Goal: Information Seeking & Learning: Learn about a topic

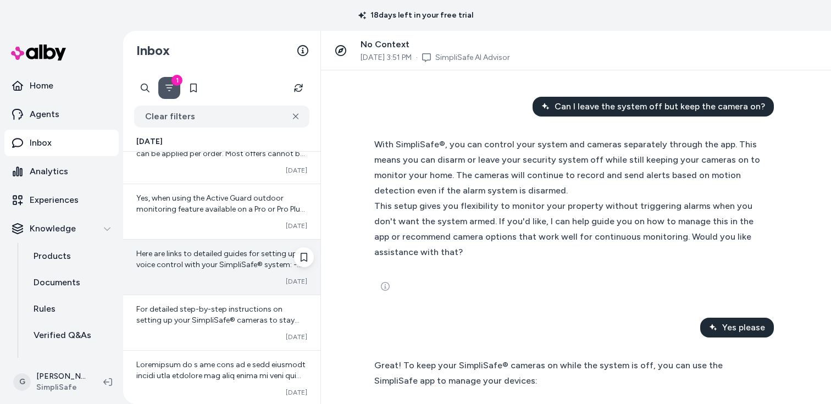
scroll to position [254, 0]
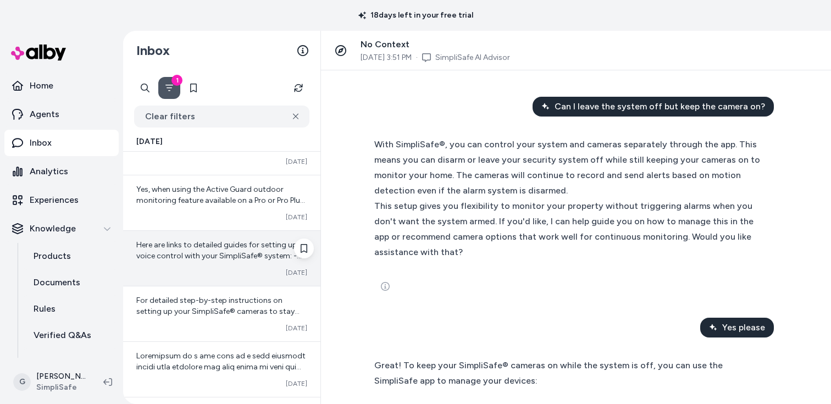
click at [226, 254] on span "Here are links to detailed guides for setting up voice control with your Simpli…" at bounding box center [218, 294] width 165 height 108
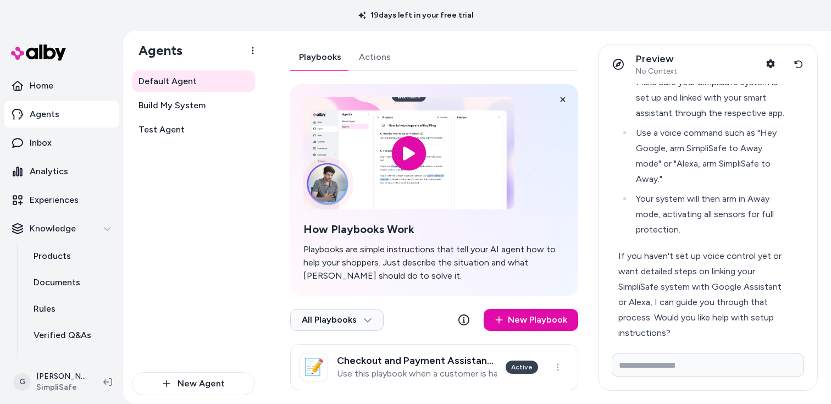
scroll to position [586, 0]
click at [718, 357] on input "Write your prompt here" at bounding box center [708, 365] width 192 height 24
click at [711, 364] on input "Write your prompt here" at bounding box center [708, 365] width 192 height 24
type input "**********"
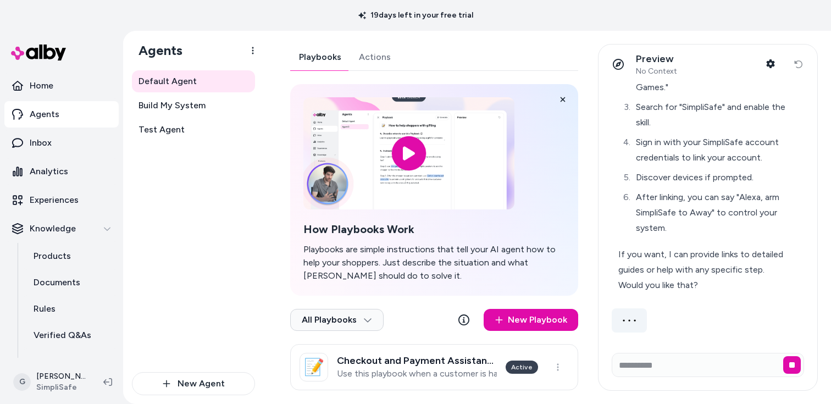
scroll to position [1255, 0]
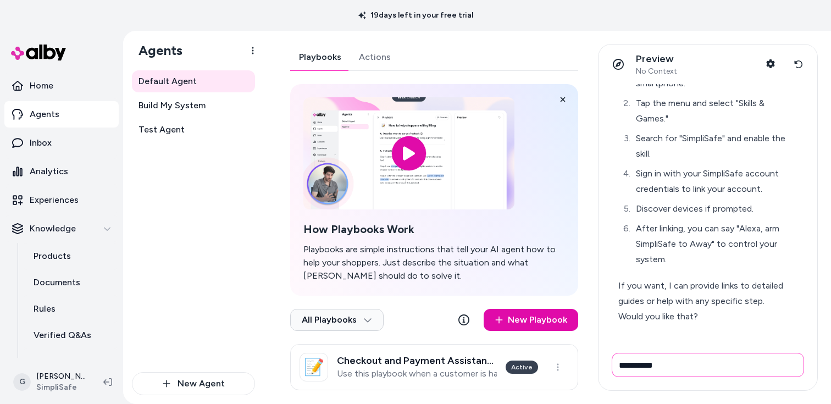
type input "**********"
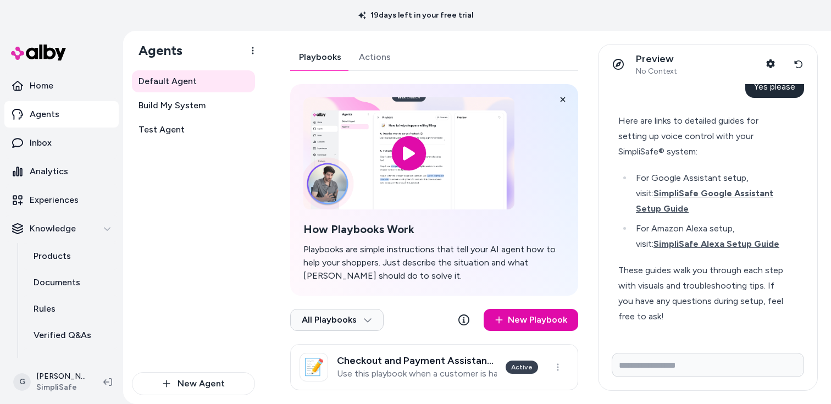
scroll to position [1519, 0]
click at [722, 192] on span "SimpliSafe Google Assistant Setup Guide" at bounding box center [704, 201] width 137 height 26
click at [731, 246] on span "SimpliSafe Alexa Setup Guide" at bounding box center [716, 244] width 126 height 10
click at [806, 64] on button "Reset conversation" at bounding box center [798, 64] width 20 height 22
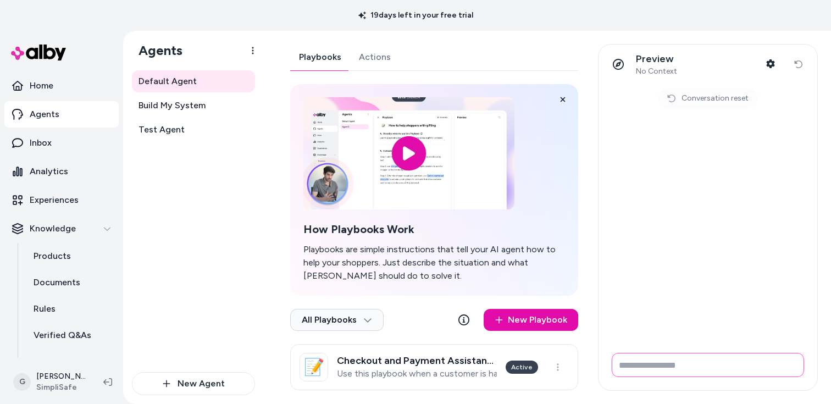
click at [734, 365] on input "Write your prompt here" at bounding box center [708, 365] width 192 height 24
paste input "**********"
type input "**********"
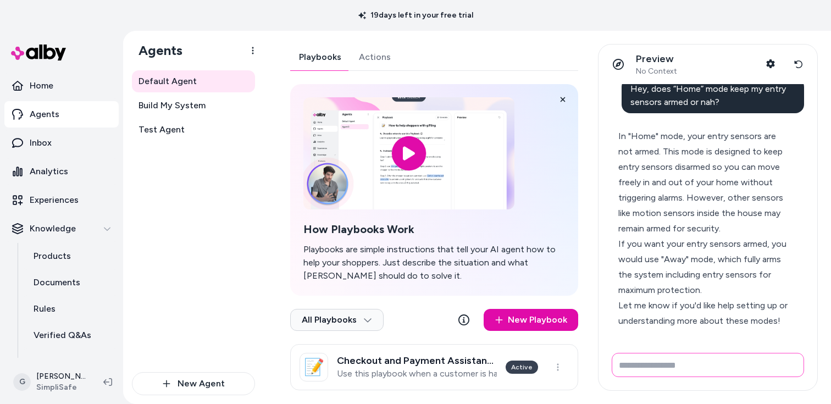
scroll to position [0, 0]
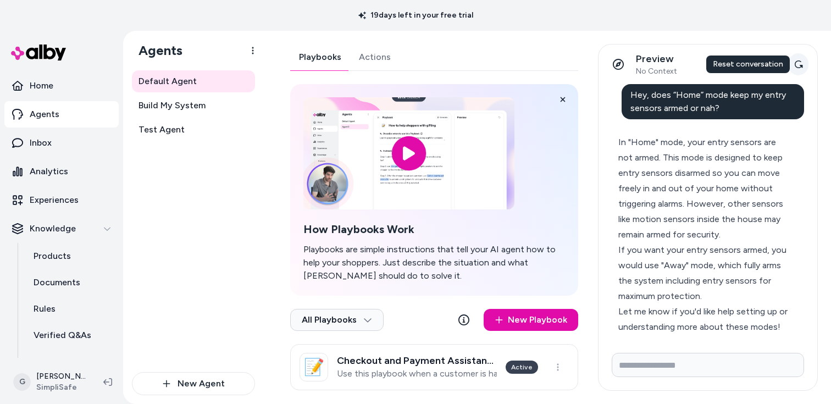
click at [797, 66] on icon at bounding box center [798, 64] width 9 height 9
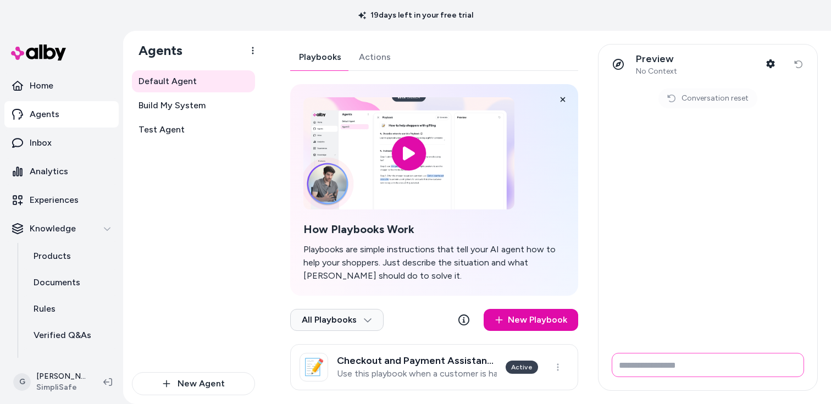
click at [665, 363] on input "Write your prompt here" at bounding box center [708, 365] width 192 height 24
paste input "**********"
drag, startPoint x: 765, startPoint y: 364, endPoint x: 841, endPoint y: 364, distance: 75.8
click at [830, 364] on html "19 days left in your free trial Home Agents Inbox Analytics Experiences Knowled…" at bounding box center [415, 202] width 831 height 404
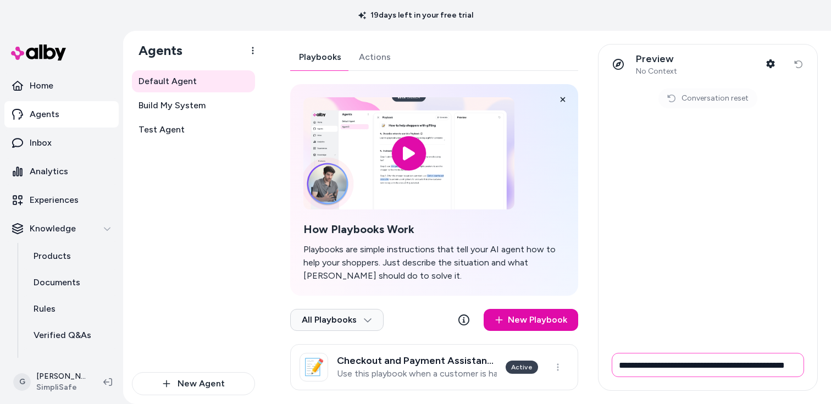
scroll to position [0, 40]
type input "**********"
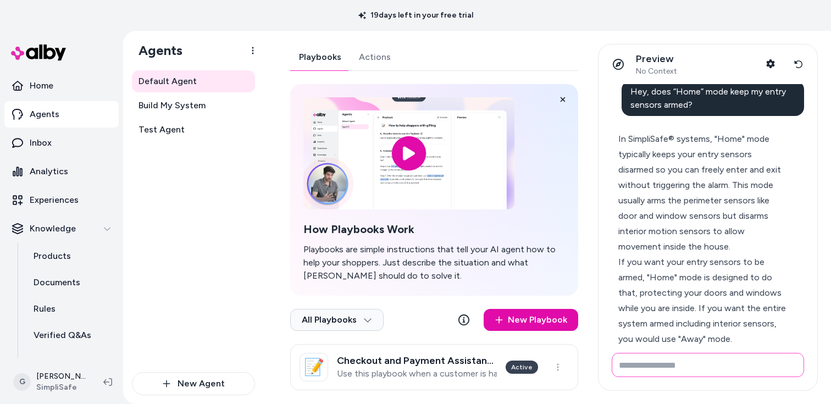
scroll to position [0, 0]
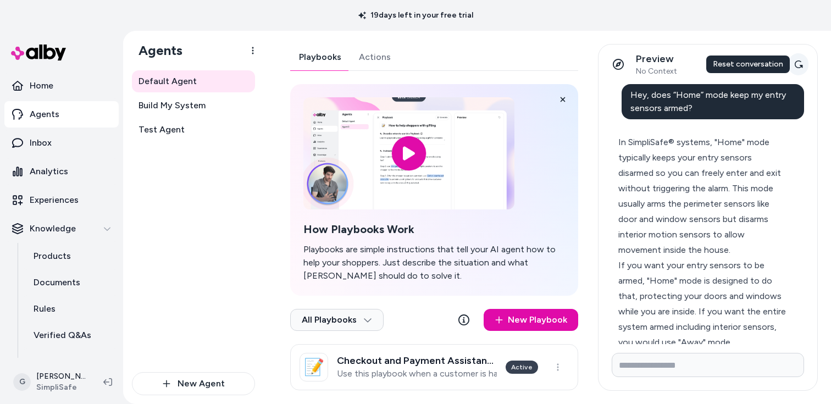
click at [797, 63] on icon at bounding box center [798, 64] width 9 height 9
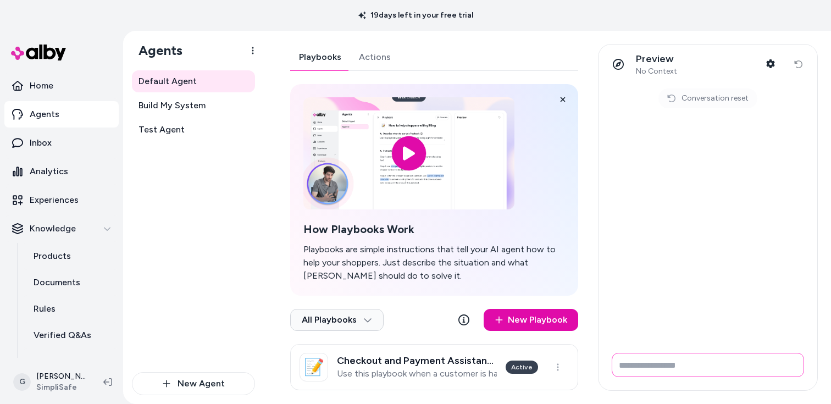
click at [708, 375] on input "Write your prompt here" at bounding box center [708, 365] width 192 height 24
paste input "**********"
type input "**********"
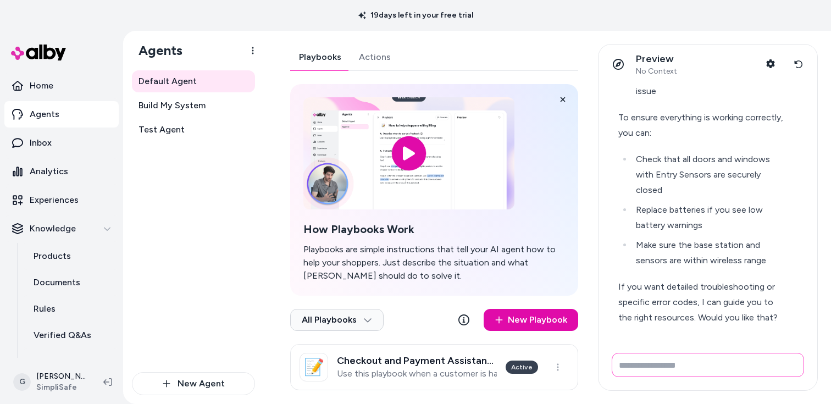
scroll to position [318, 0]
click at [801, 67] on icon at bounding box center [798, 64] width 9 height 9
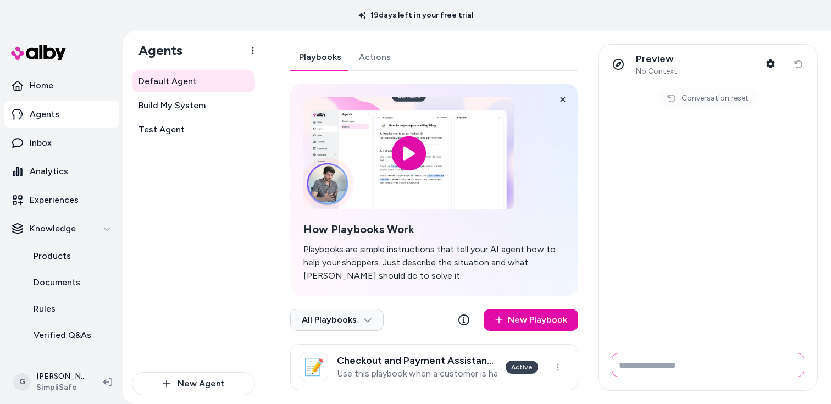
click at [718, 372] on input "Write your prompt here" at bounding box center [708, 365] width 192 height 24
paste input "**********"
type input "**********"
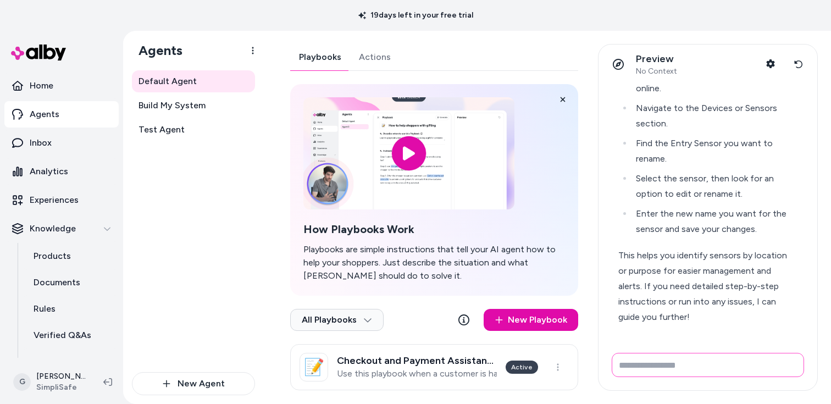
scroll to position [145, 0]
click at [704, 343] on div "How do I rename my entry sensor? To rename your Entry Sensor on your SimpliSafe…" at bounding box center [708, 214] width 219 height 260
click at [750, 362] on input "Write your prompt here" at bounding box center [708, 365] width 192 height 24
click at [748, 362] on input "Write your prompt here" at bounding box center [708, 365] width 192 height 24
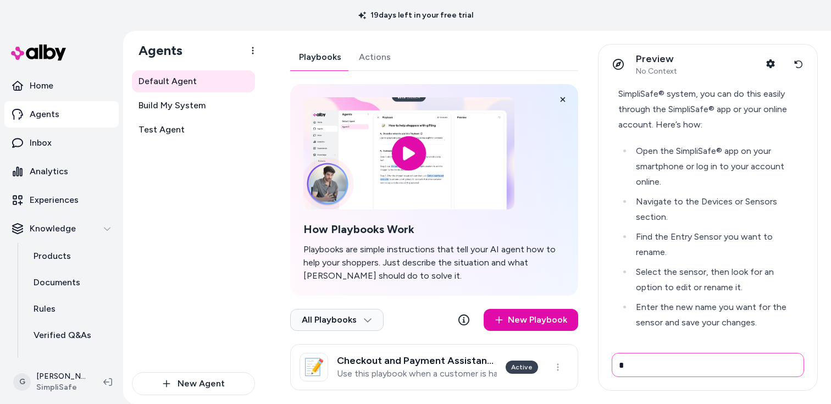
scroll to position [0, 0]
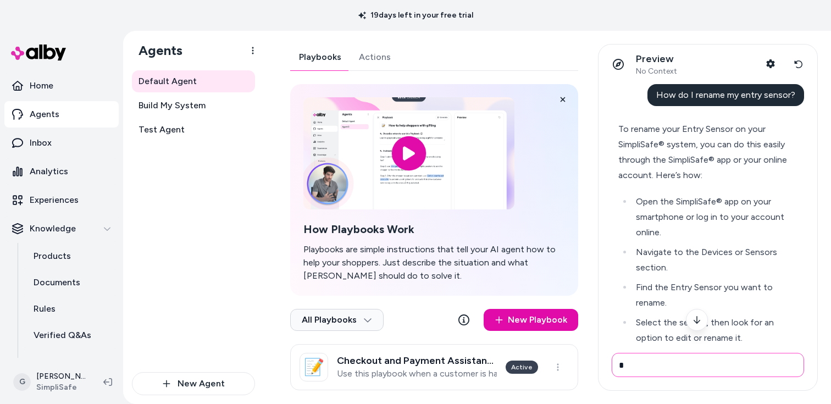
click at [658, 370] on input "*" at bounding box center [708, 365] width 192 height 24
type input "**********"
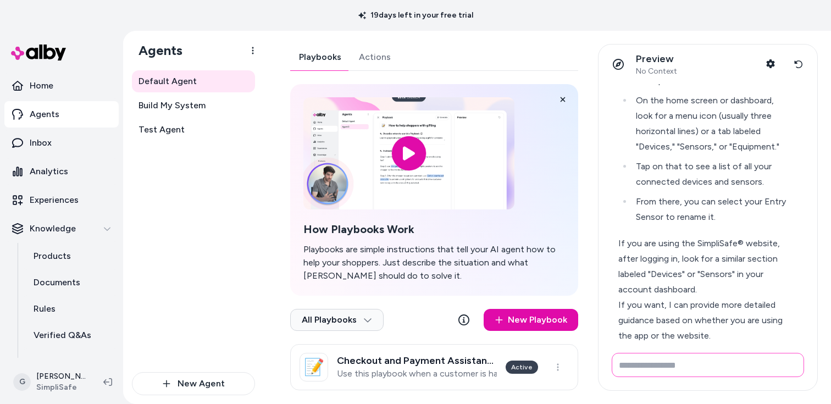
scroll to position [569, 0]
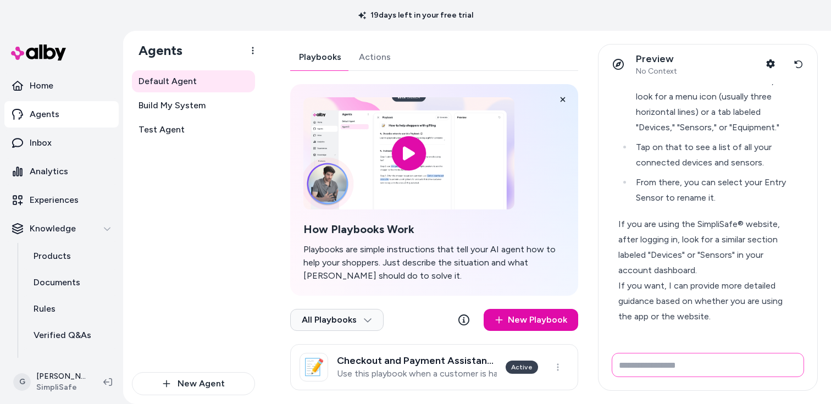
click at [745, 367] on input "Write your prompt here" at bounding box center [708, 365] width 192 height 24
type input "**********"
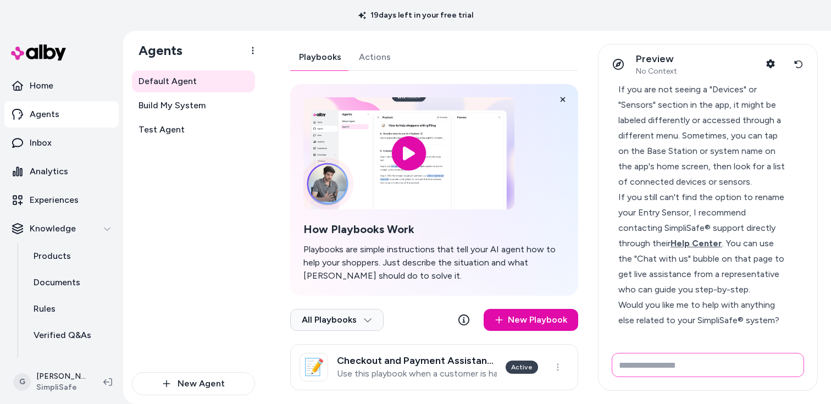
scroll to position [976, 0]
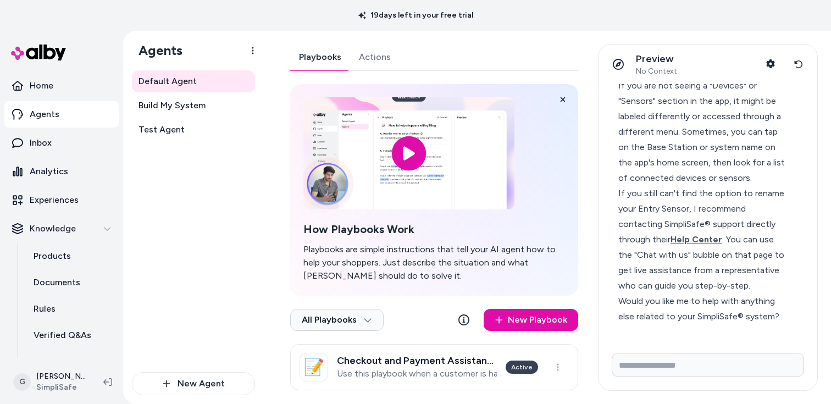
click at [730, 178] on div "If you are not seeing a "Devices" or "Sensors" section in the app, it might be …" at bounding box center [703, 132] width 170 height 108
click at [706, 242] on span "Help Center" at bounding box center [697, 239] width 52 height 10
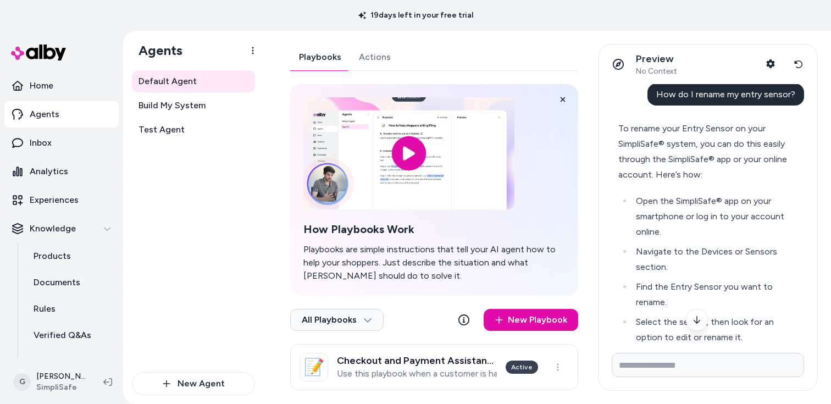
scroll to position [0, 0]
click at [723, 98] on span "How do I rename my entry sensor?" at bounding box center [725, 95] width 139 height 10
click at [700, 93] on span "How do I rename my entry sensor?" at bounding box center [725, 95] width 139 height 10
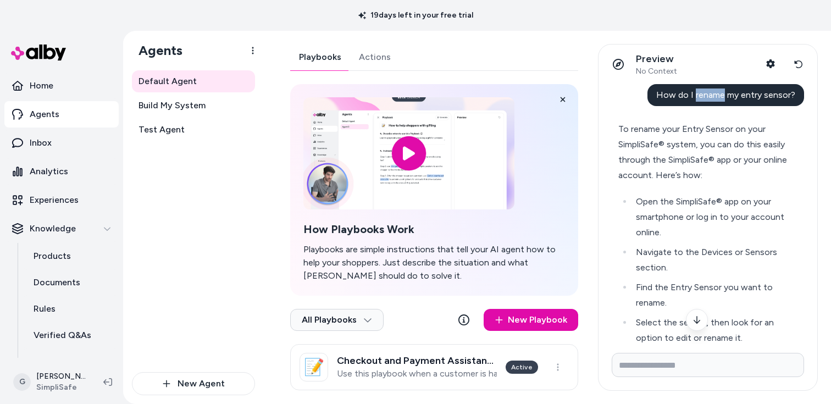
click at [700, 93] on span "How do I rename my entry sensor?" at bounding box center [725, 95] width 139 height 10
copy span "How do I rename my entry sensor?"
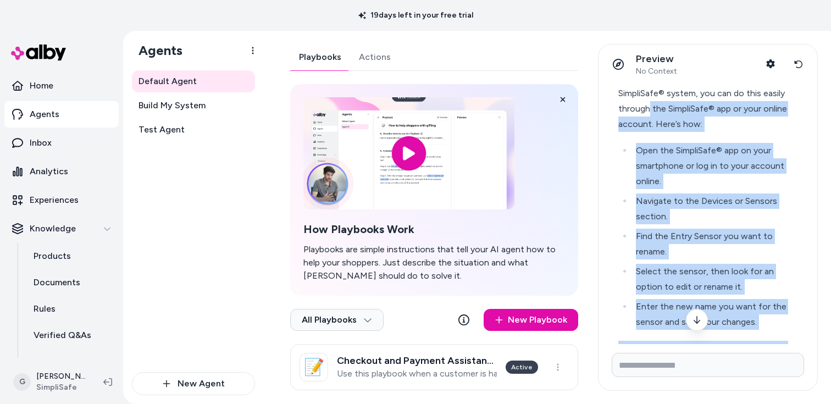
scroll to position [29, 0]
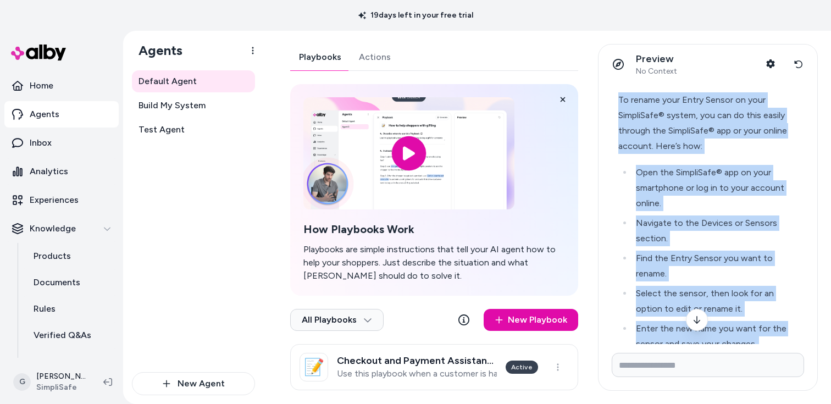
drag, startPoint x: 778, startPoint y: 241, endPoint x: 614, endPoint y: 106, distance: 212.3
click at [614, 106] on div "To rename your Entry Sensor on your SimpliSafe® system, you can do this easily …" at bounding box center [703, 266] width 183 height 361
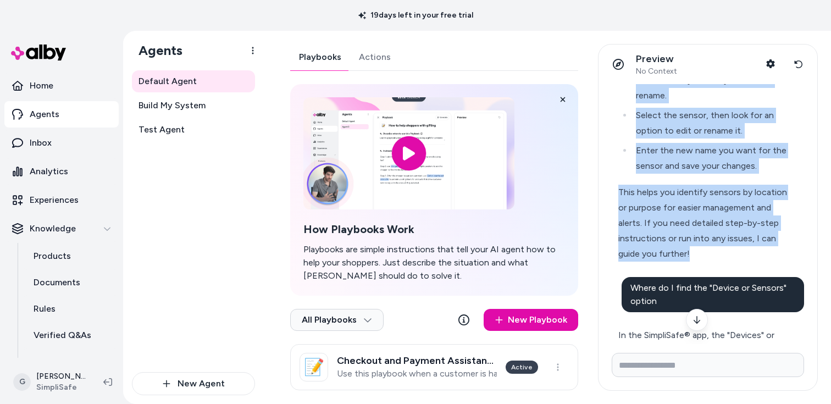
scroll to position [202, 0]
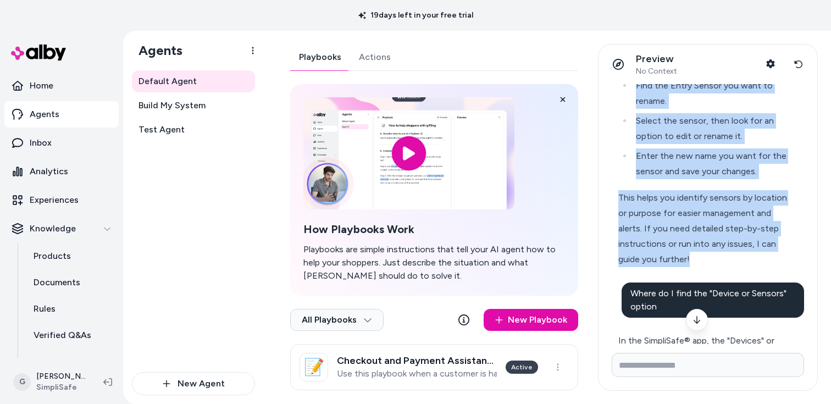
copy div "To rename your Entry Sensor on your SimpliSafe® system, you can do this easily …"
click at [801, 63] on icon at bounding box center [798, 64] width 9 height 9
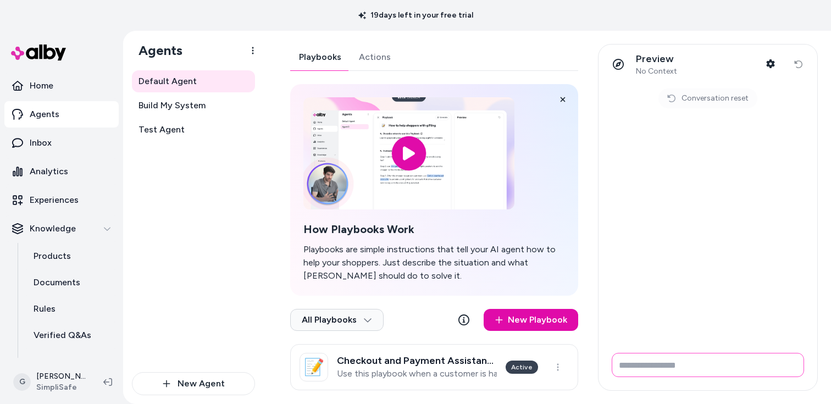
click at [683, 370] on input "Write your prompt here" at bounding box center [708, 365] width 192 height 24
paste input "**********"
type input "**********"
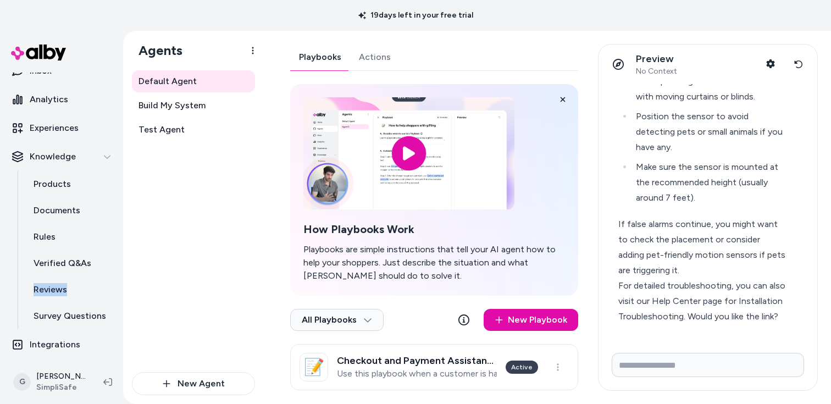
scroll to position [215, 0]
click at [719, 242] on div "If false alarms continue, you might want to check the placement or consider add…" at bounding box center [703, 248] width 170 height 62
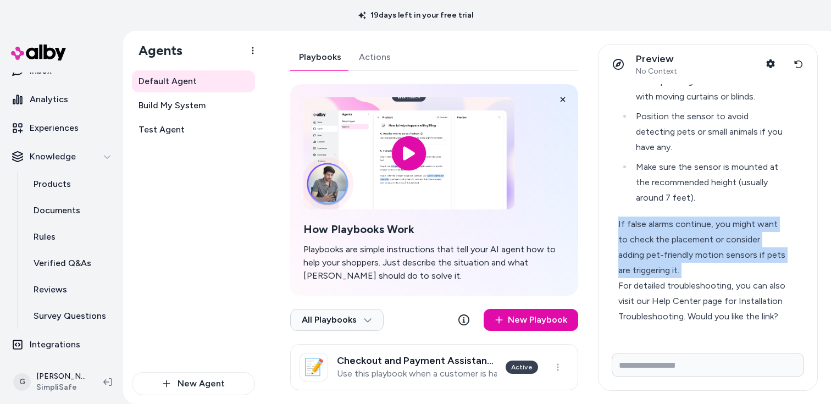
click at [719, 242] on div "If false alarms continue, you might want to check the placement or consider add…" at bounding box center [703, 248] width 170 height 62
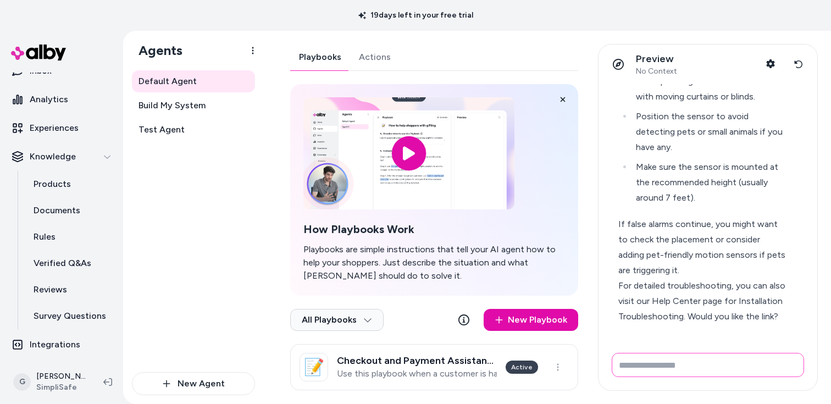
click at [704, 373] on input "Write your prompt here" at bounding box center [708, 365] width 192 height 24
type input "**********"
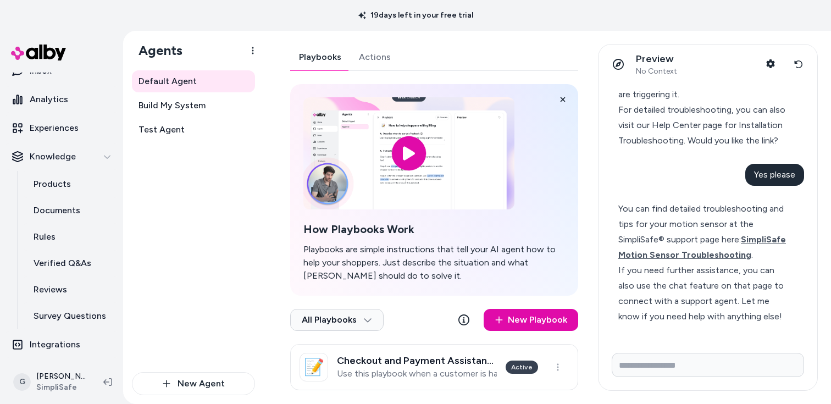
scroll to position [406, 0]
click at [632, 236] on span "SimpliSafe Motion Sensor Troubleshooting" at bounding box center [702, 247] width 168 height 26
click at [716, 306] on div "If you need further assistance, you can also use the chat feature on that page …" at bounding box center [703, 294] width 170 height 62
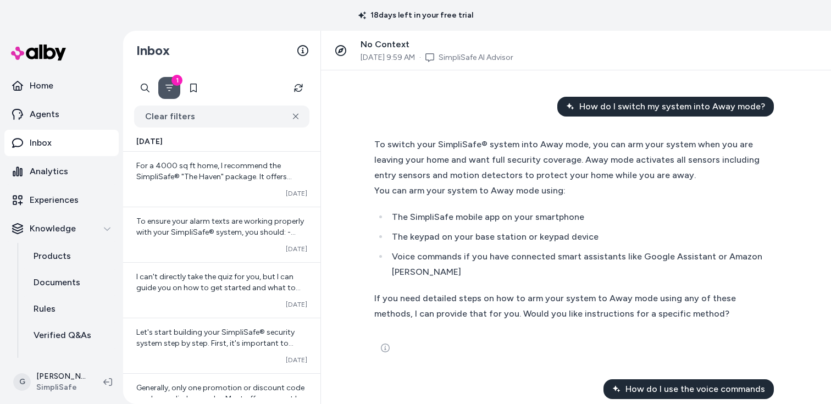
click at [651, 108] on span "How do I switch my system into Away mode?" at bounding box center [672, 106] width 186 height 13
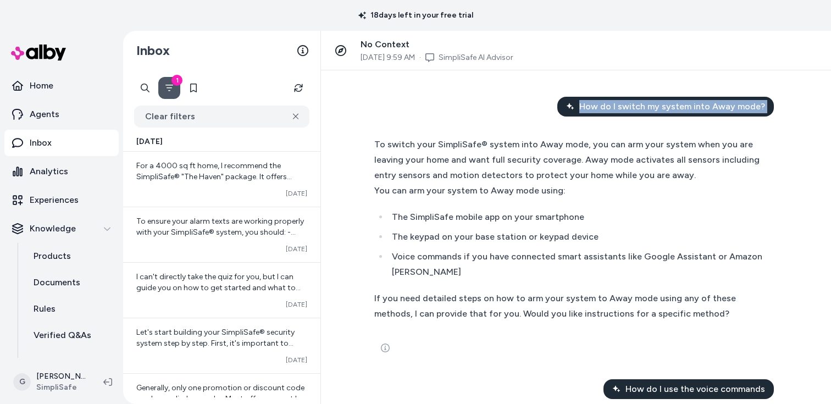
click at [651, 108] on span "How do I switch my system into Away mode?" at bounding box center [672, 106] width 186 height 13
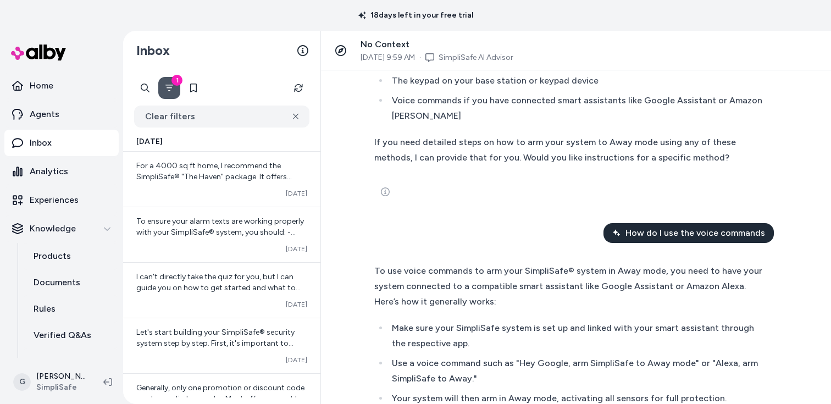
scroll to position [189, 0]
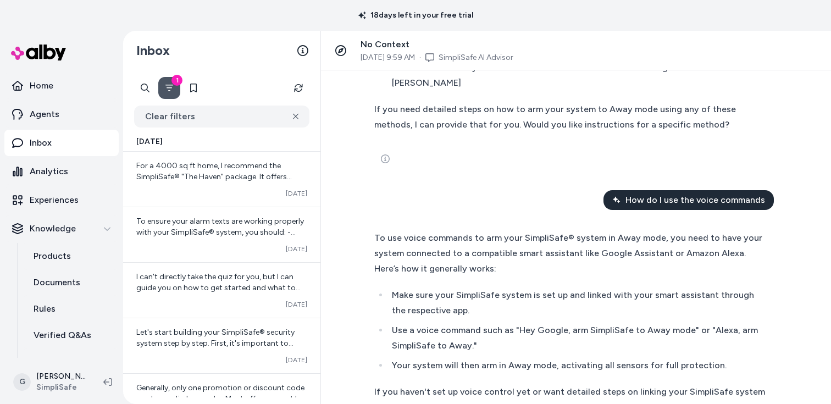
click at [745, 202] on span "How do I use the voice commands" at bounding box center [695, 199] width 140 height 13
copy span "How do I use the voice commands"
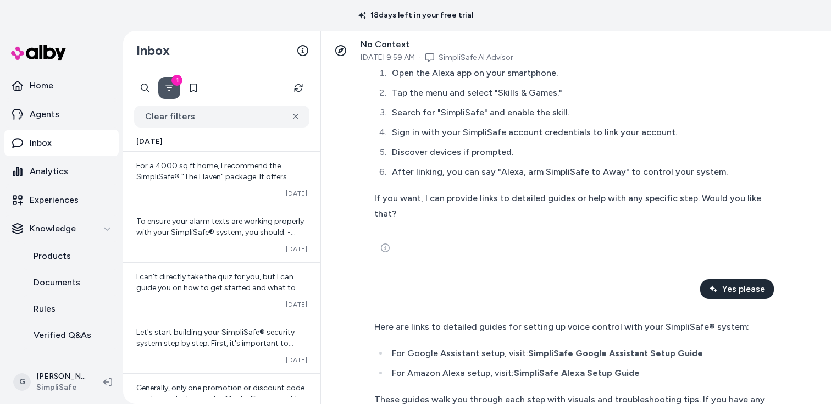
scroll to position [957, 0]
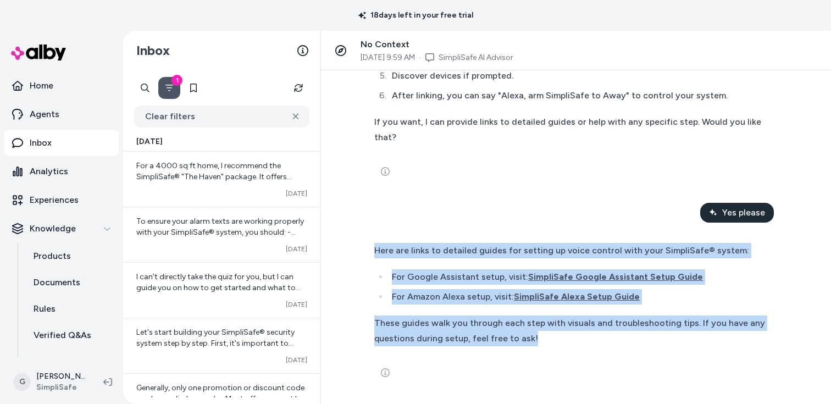
drag, startPoint x: 489, startPoint y: 328, endPoint x: 365, endPoint y: 245, distance: 149.2
click at [365, 245] on div "Here are links to detailed guides for setting up voice control with your Simpli…" at bounding box center [576, 313] width 422 height 155
copy div "Here are links to detailed guides for setting up voice control with your Simpli…"
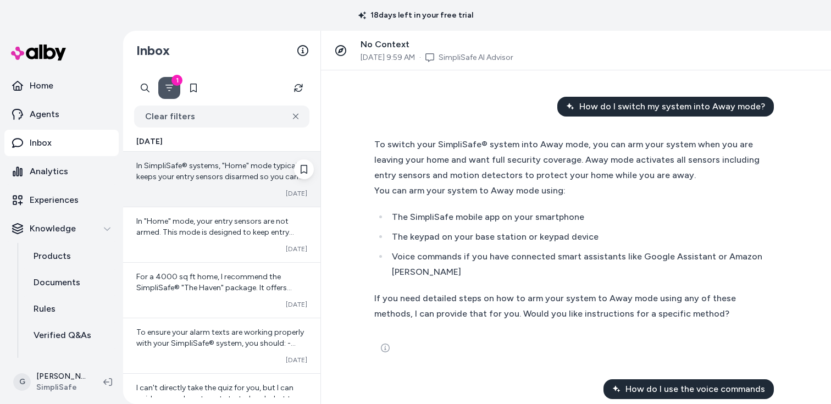
click at [247, 164] on span "In SimpliSafe® systems, "Home" mode typically keeps your entry sensors disarmed…" at bounding box center [220, 237] width 169 height 152
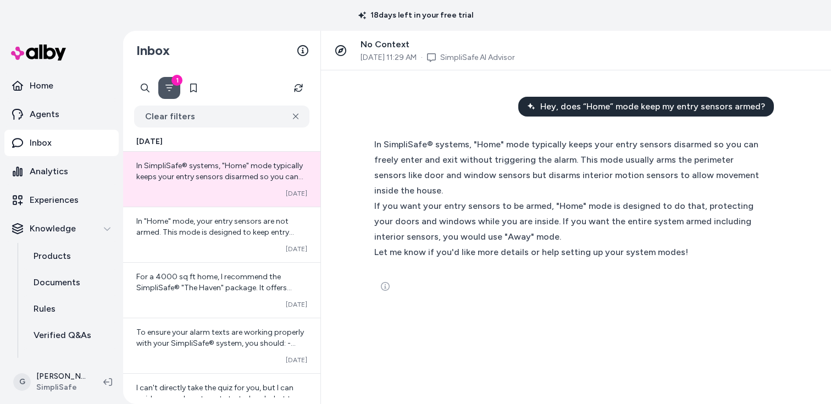
click at [666, 111] on span "Hey, does “Home” mode keep my entry sensors armed?" at bounding box center [652, 106] width 225 height 13
click at [665, 111] on span "Hey, does “Home” mode keep my entry sensors armed?" at bounding box center [652, 106] width 225 height 13
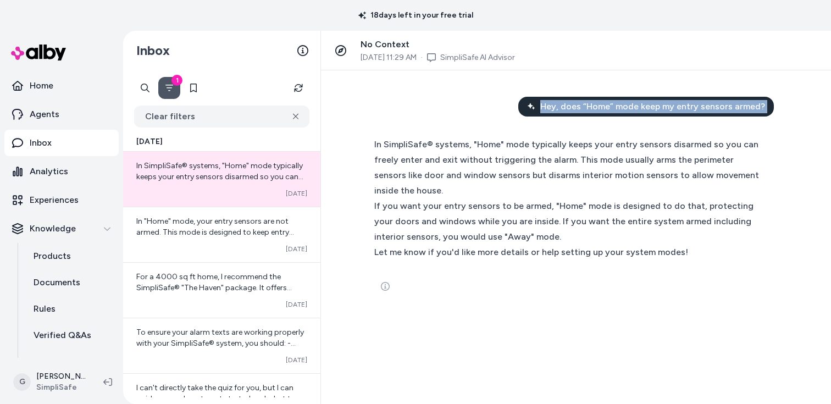
click at [664, 112] on span "Hey, does “Home” mode keep my entry sensors armed?" at bounding box center [652, 106] width 225 height 13
copy span "Hey, does “Home” mode keep my entry sensors armed?"
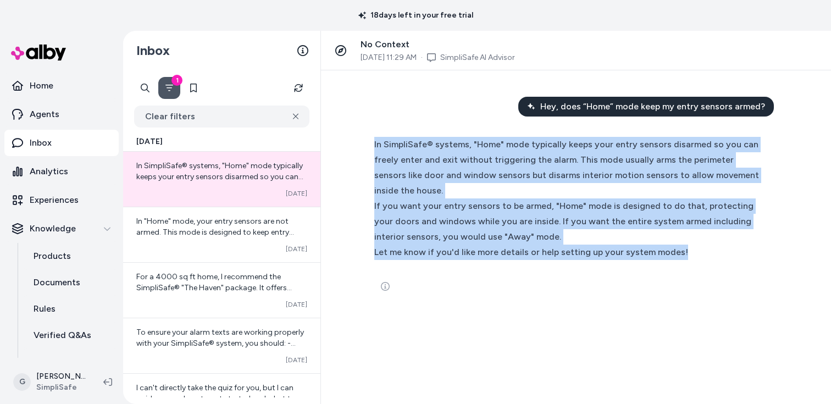
drag, startPoint x: 623, startPoint y: 245, endPoint x: 369, endPoint y: 142, distance: 273.9
click at [369, 142] on div "In SimpliSafe® systems, "Home" mode typically keeps your entry sensors disarmed…" at bounding box center [576, 217] width 422 height 175
copy div "In SimpliSafe® systems, "Home" mode typically keeps your entry sensors disarmed…"
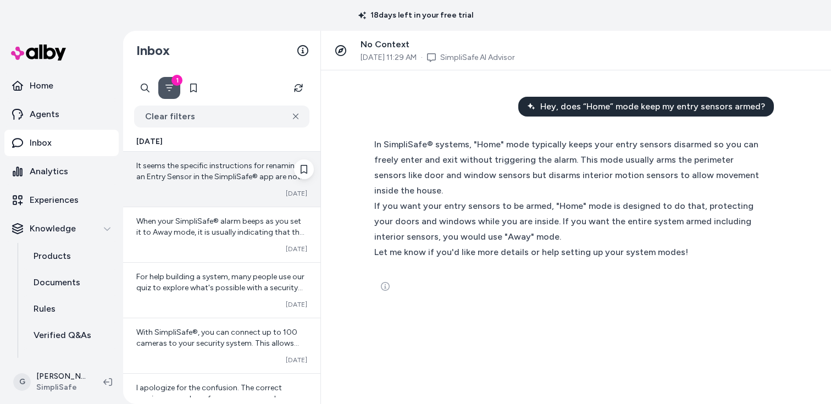
click at [214, 171] on div "It seems the specific instructions for renaming an Entry Sensor in the SimpliSa…" at bounding box center [221, 171] width 171 height 22
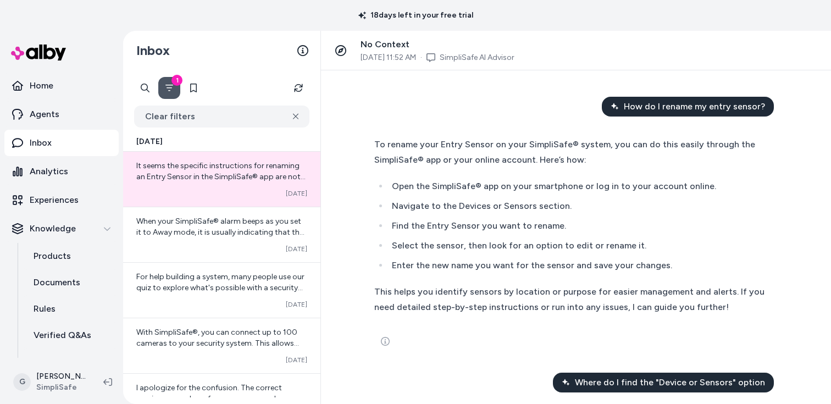
click at [561, 229] on li "Find the Entry Sensor you want to rename." at bounding box center [578, 225] width 379 height 15
click at [378, 335] on button "See more" at bounding box center [385, 341] width 22 height 22
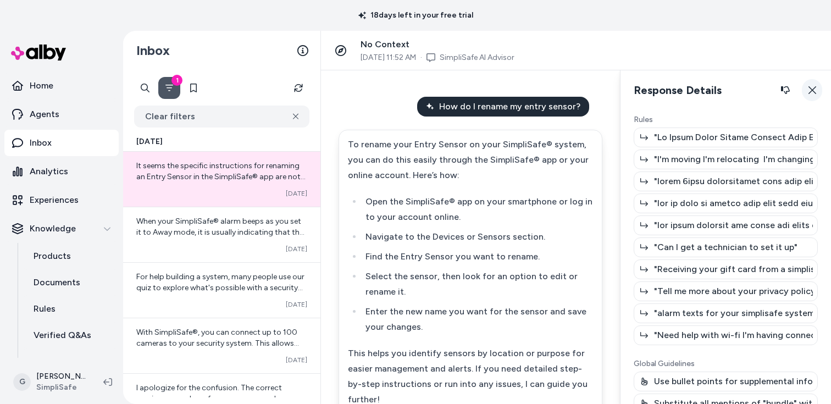
click at [814, 90] on icon "button" at bounding box center [812, 90] width 9 height 9
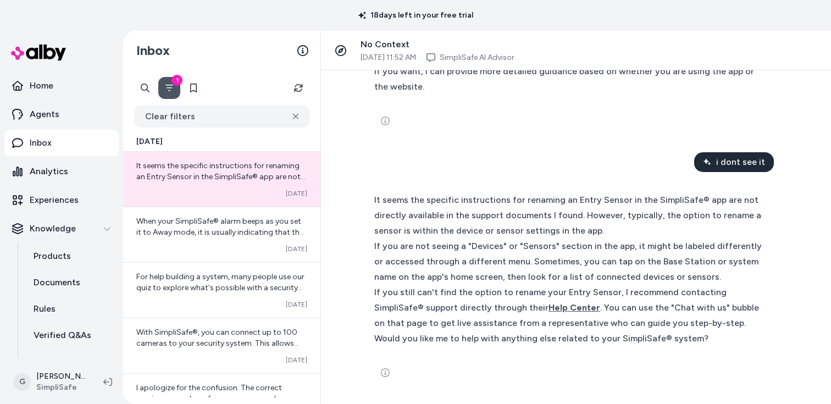
scroll to position [553, 0]
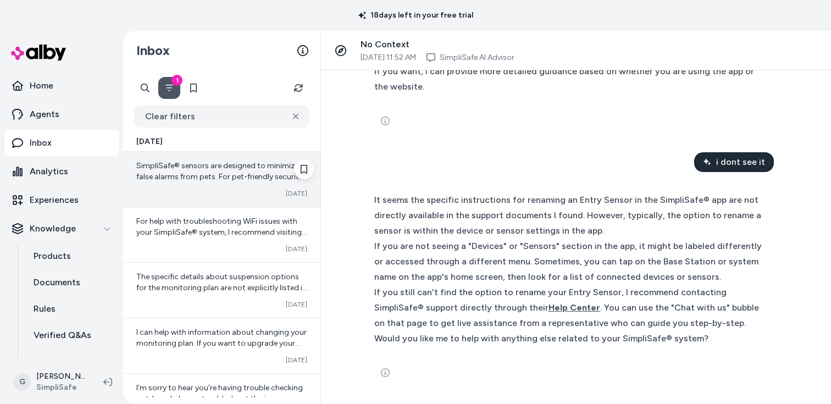
click at [251, 176] on span "SimpliSafe® sensors are designed to minimize false alarms from pets. For pet-fr…" at bounding box center [220, 215] width 168 height 108
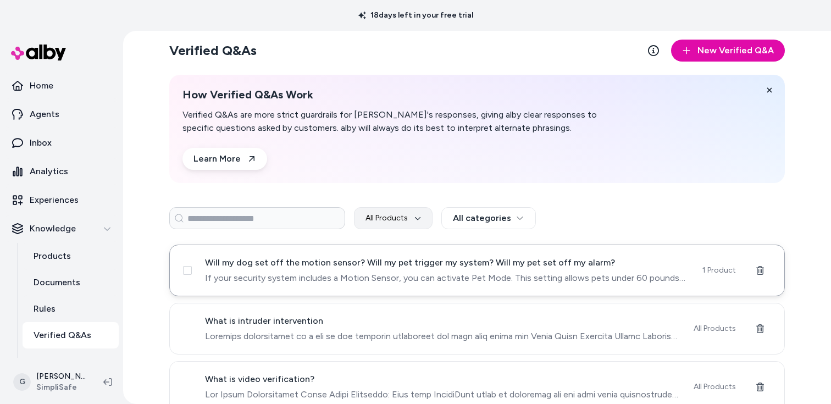
click at [415, 285] on div "Will my dog set off the motion sensor? Will my pet trigger my system? Will my p…" at bounding box center [477, 271] width 616 height 52
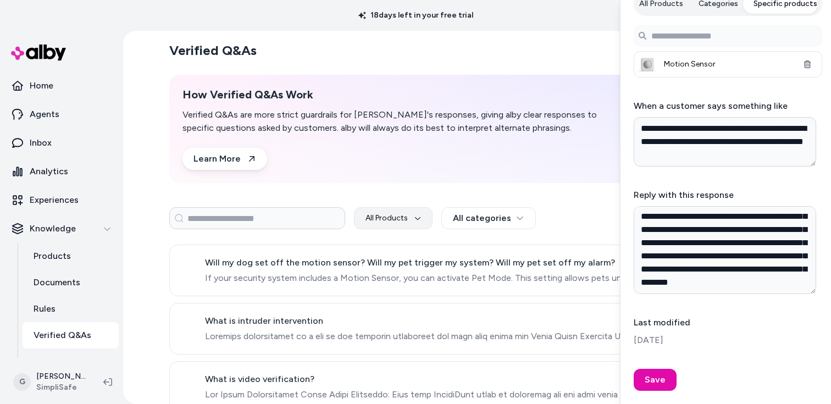
scroll to position [41, 0]
type textarea "*"
click at [511, 40] on section "Verified Q&As New Verified Q&A" at bounding box center [477, 51] width 616 height 22
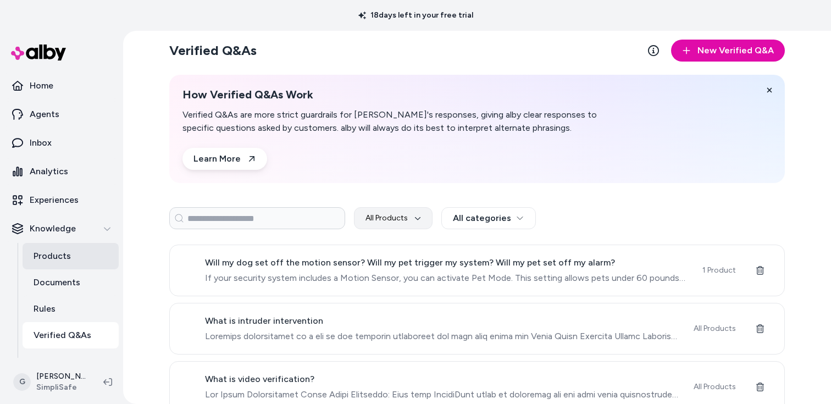
click at [68, 261] on p "Products" at bounding box center [52, 256] width 37 height 13
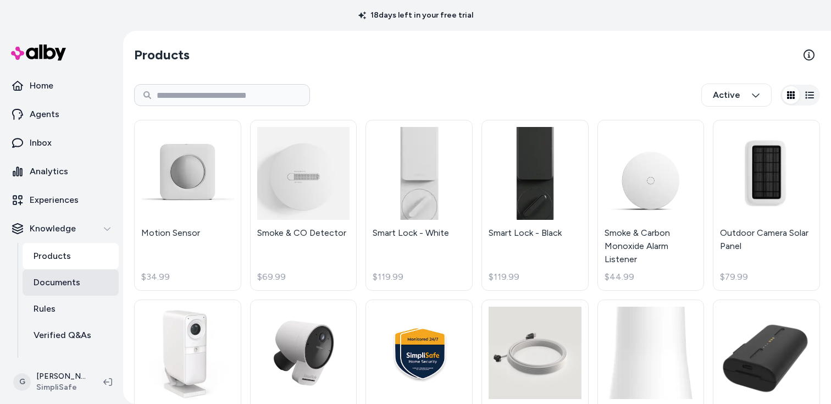
click at [62, 280] on p "Documents" at bounding box center [57, 282] width 47 height 13
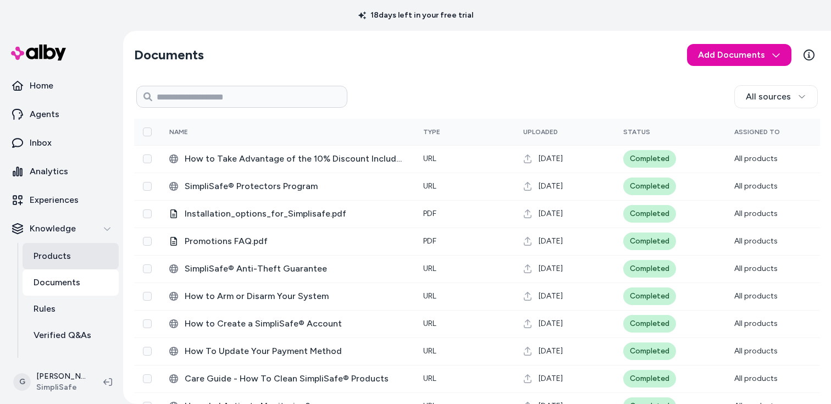
click at [61, 250] on p "Products" at bounding box center [52, 256] width 37 height 13
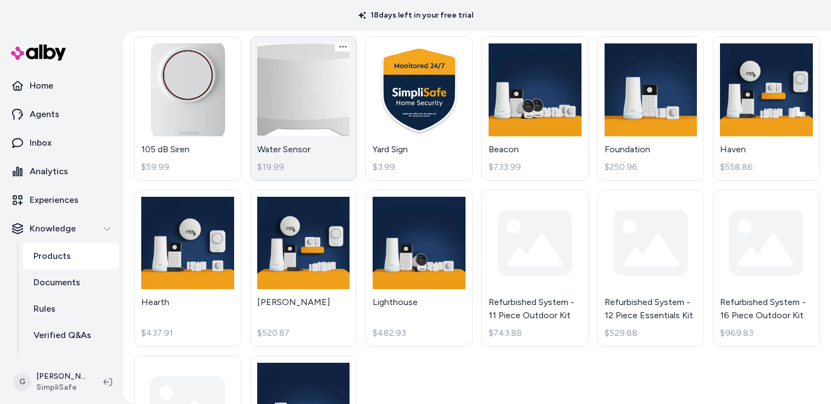
scroll to position [631, 0]
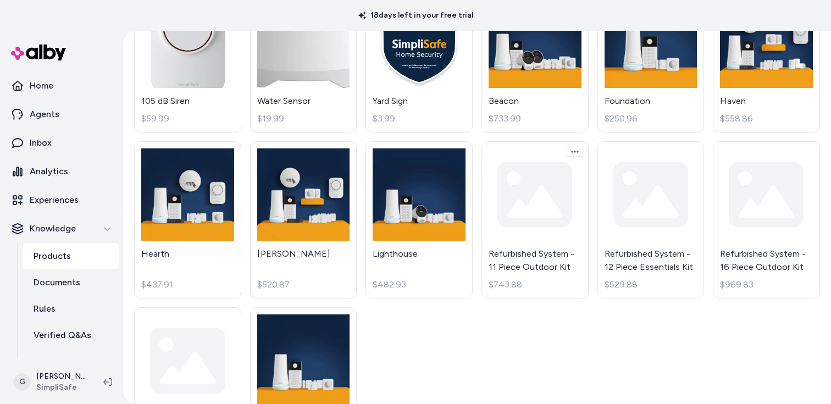
click at [570, 152] on html "18 days left in your free trial Home Agents Inbox Analytics Experiences Knowled…" at bounding box center [415, 202] width 831 height 404
click at [534, 275] on html "18 days left in your free trial Home Agents Inbox Analytics Experiences Knowled…" at bounding box center [415, 202] width 831 height 404
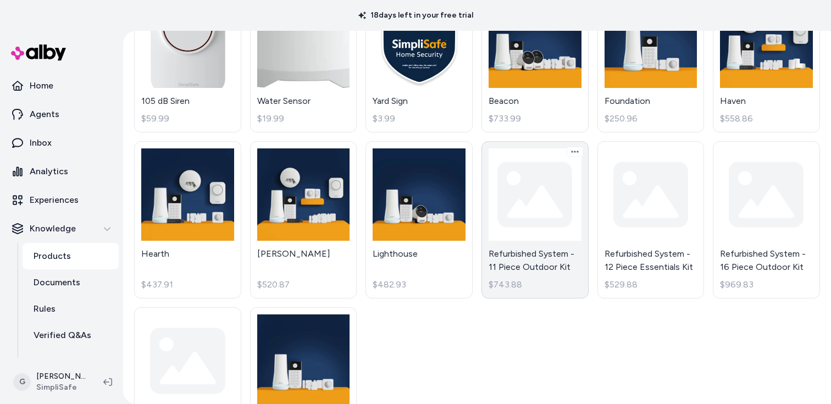
click at [535, 270] on link "Refurbished System - 11 Piece Outdoor Kit $743.88" at bounding box center [534, 220] width 107 height 158
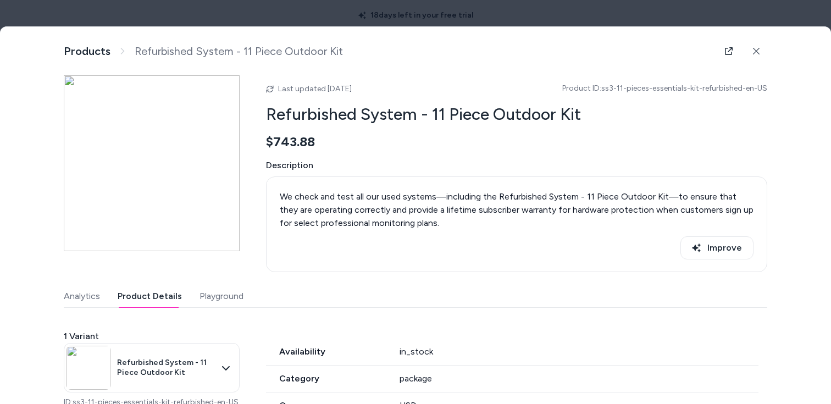
click at [159, 296] on button "Product Details" at bounding box center [150, 296] width 64 height 22
click at [268, 89] on icon at bounding box center [270, 89] width 8 height 8
click at [735, 19] on div at bounding box center [415, 202] width 831 height 404
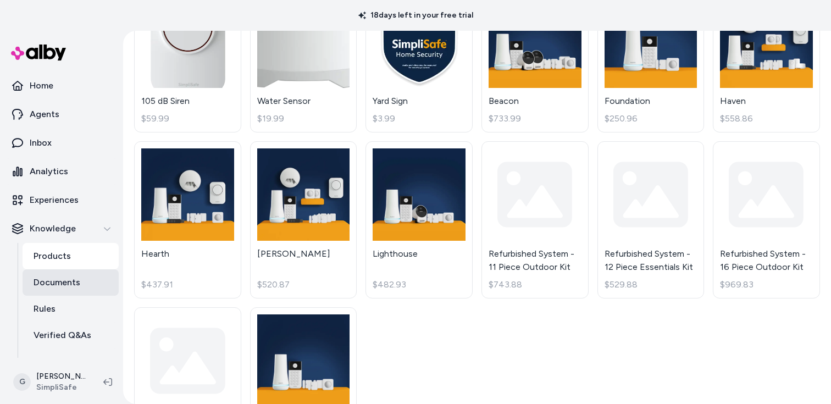
click at [92, 286] on link "Documents" at bounding box center [71, 282] width 96 height 26
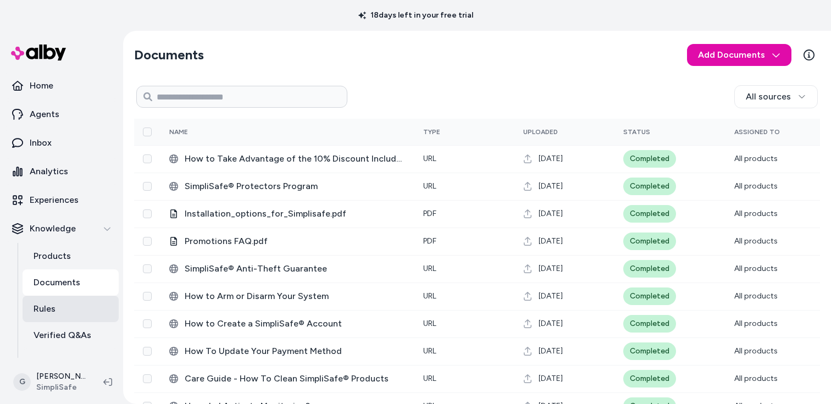
click at [86, 298] on link "Rules" at bounding box center [71, 309] width 96 height 26
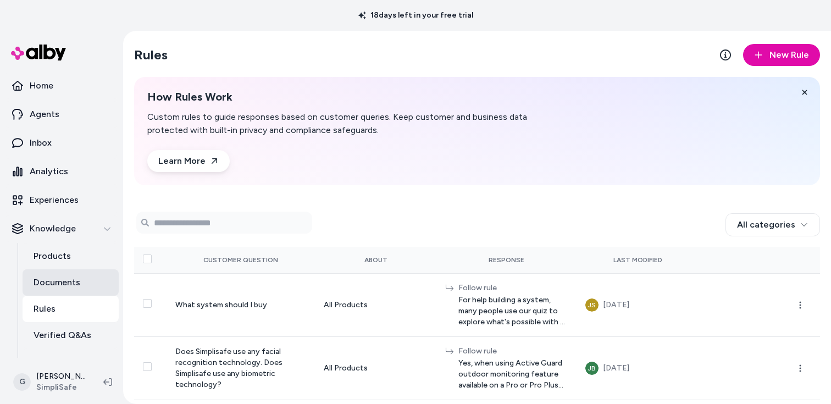
click at [78, 276] on p "Documents" at bounding box center [57, 282] width 47 height 13
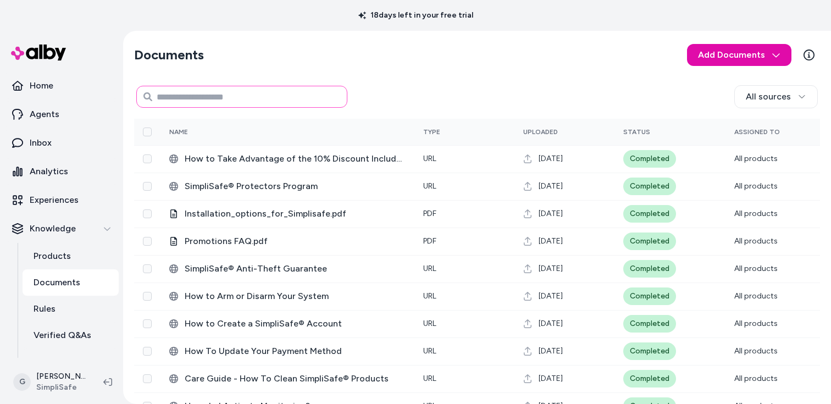
click at [254, 97] on input at bounding box center [241, 97] width 211 height 22
type input "**"
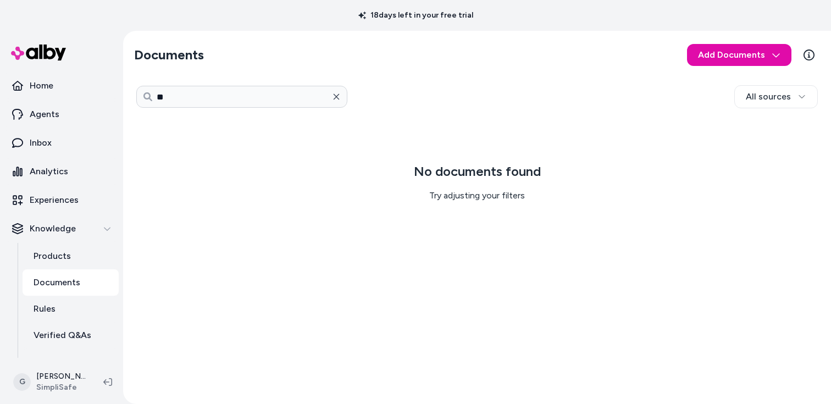
click at [336, 96] on icon "button" at bounding box center [337, 97] width 6 height 6
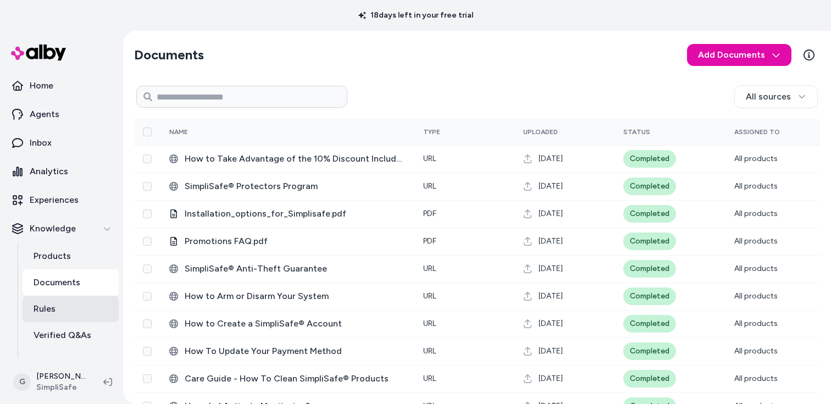
click at [48, 316] on link "Rules" at bounding box center [71, 309] width 96 height 26
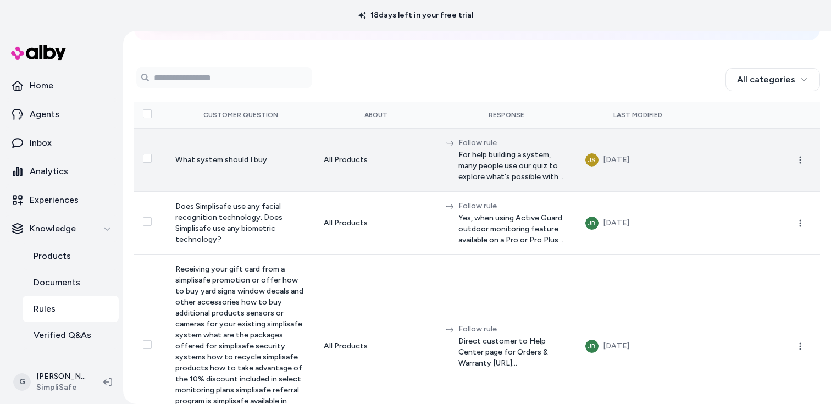
scroll to position [149, 0]
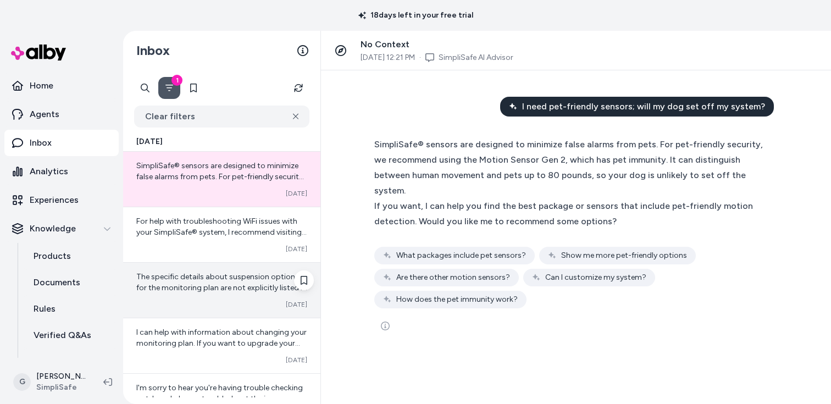
click at [235, 304] on div "Converted [DATE]" at bounding box center [221, 304] width 171 height 9
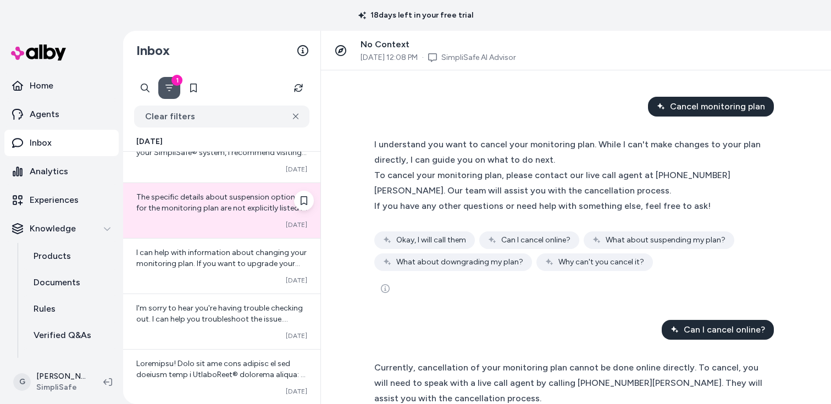
scroll to position [86, 0]
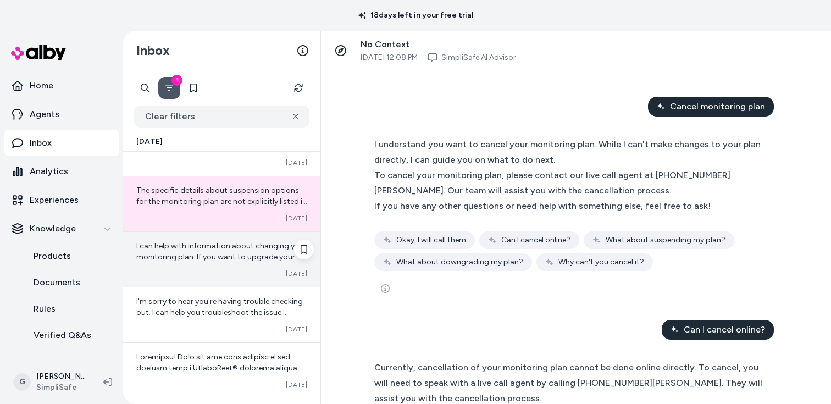
click at [226, 280] on div "I can help with information about changing your monitoring plan. If you want to…" at bounding box center [221, 259] width 197 height 55
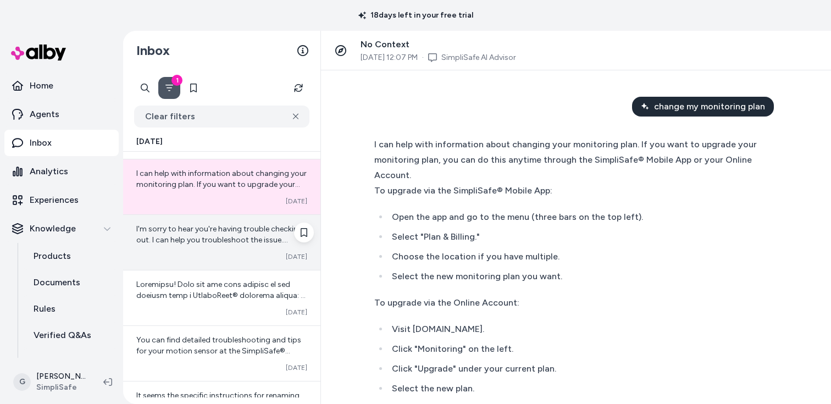
scroll to position [171, 0]
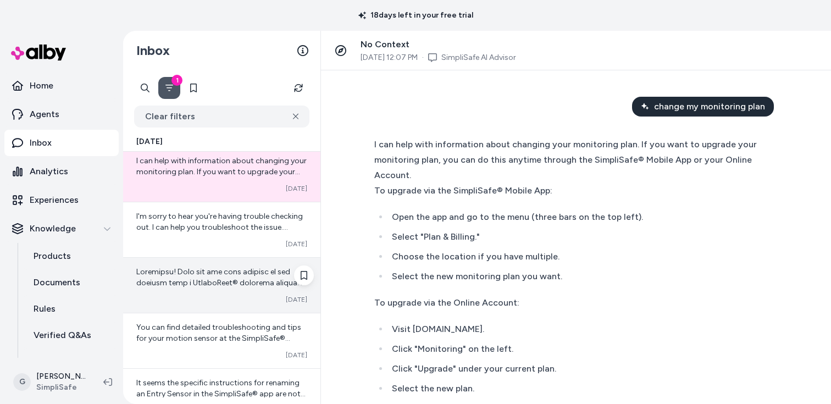
click at [235, 296] on div "Converted [DATE]" at bounding box center [221, 299] width 171 height 9
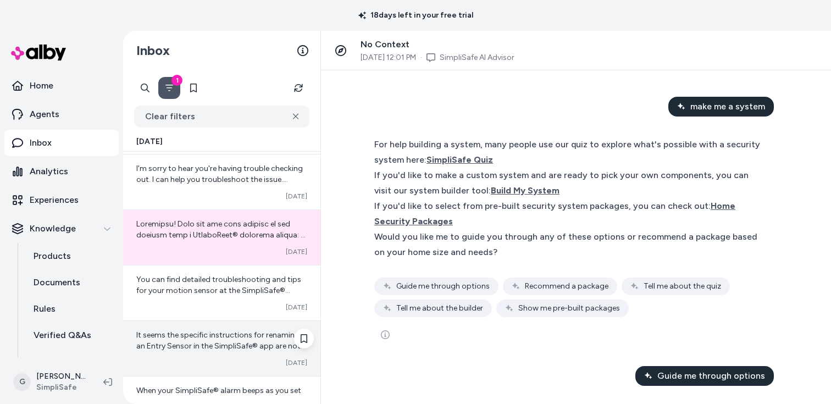
scroll to position [220, 0]
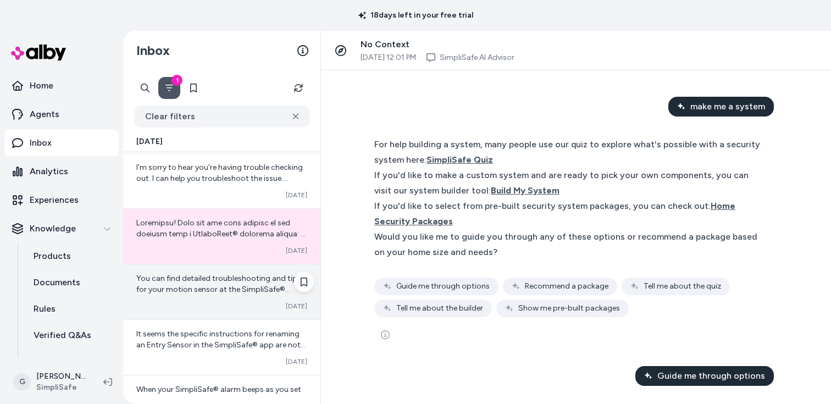
click at [242, 306] on div "Converted [DATE]" at bounding box center [221, 306] width 171 height 9
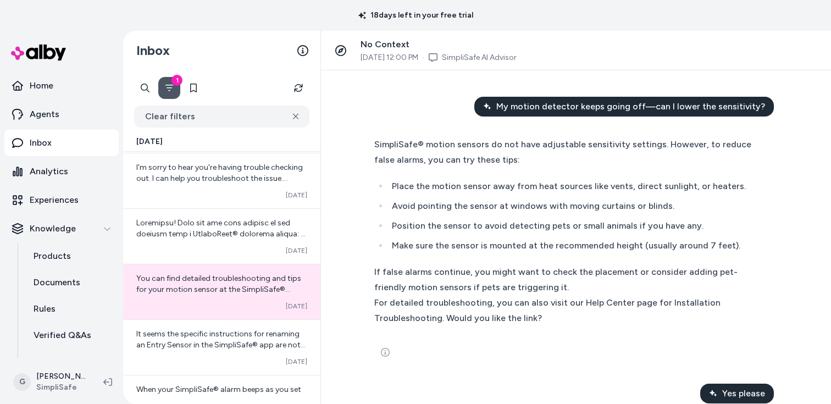
click at [639, 106] on span "My motion detector keeps going off—can I lower the sensitivity?" at bounding box center [630, 106] width 269 height 13
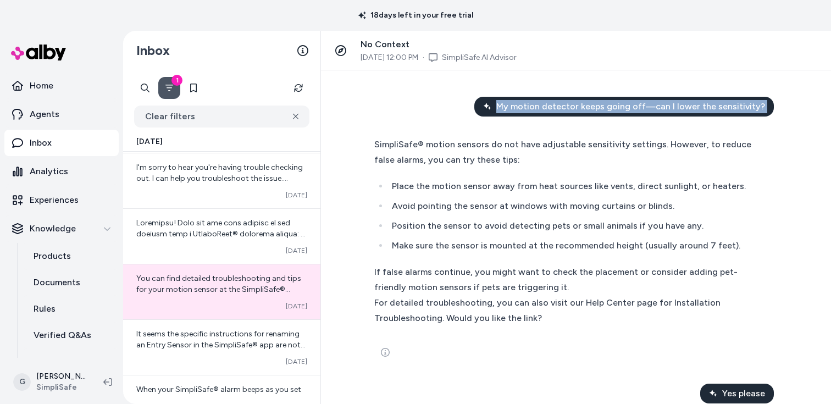
click at [639, 106] on span "My motion detector keeps going off—can I lower the sensitivity?" at bounding box center [630, 106] width 269 height 13
copy span "My motion detector keeps going off—can I lower the sensitivity?"
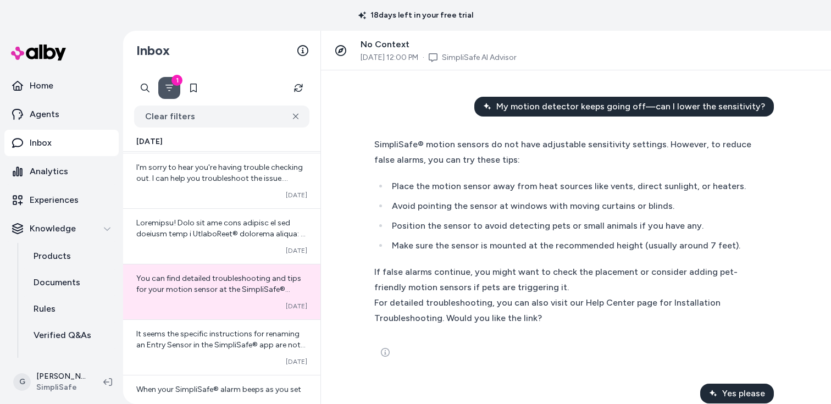
click at [589, 219] on li "Position the sensor to avoid detecting pets or small animals if you have any." at bounding box center [578, 225] width 379 height 15
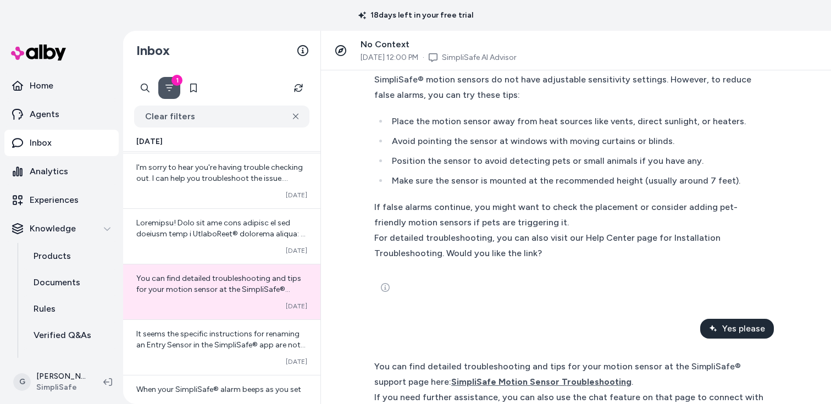
scroll to position [35, 0]
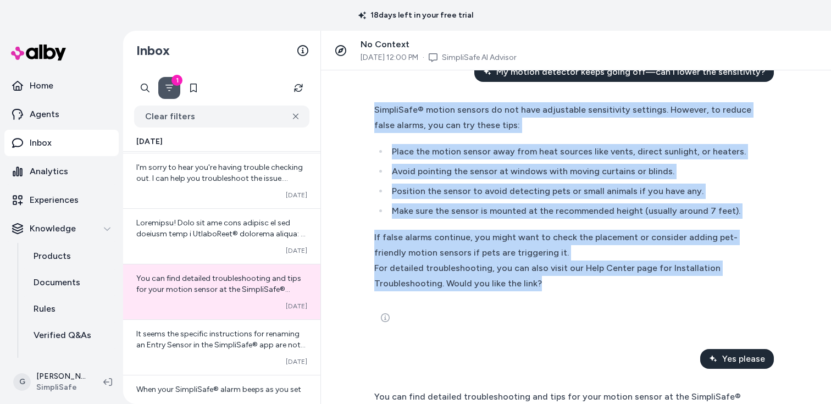
drag, startPoint x: 368, startPoint y: 109, endPoint x: 570, endPoint y: 280, distance: 264.8
click at [570, 280] on div "SimpliSafe® motion sensors do not have adjustable sensitivity settings. However…" at bounding box center [576, 215] width 422 height 241
copy div "SimpliSafe® motion sensors do not have adjustable sensitivity settings. However…"
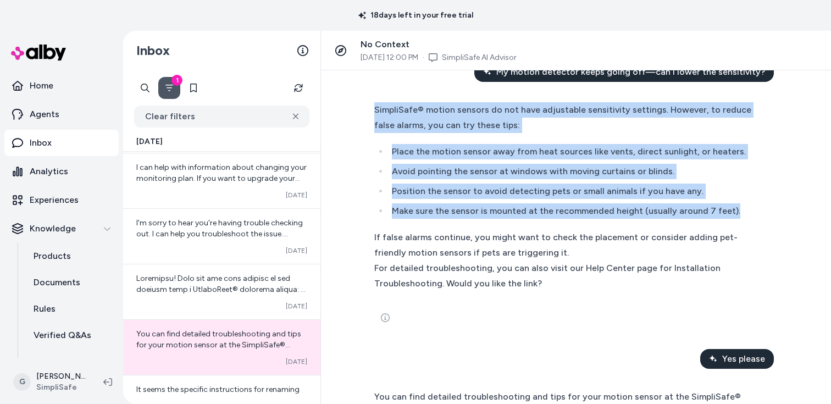
scroll to position [276, 0]
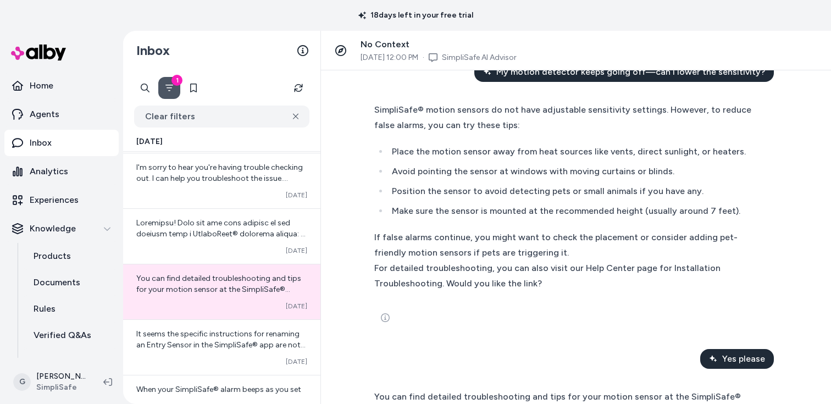
click at [543, 172] on li "Avoid pointing the sensor at windows with moving curtains or blinds." at bounding box center [578, 171] width 379 height 15
